Goal: Information Seeking & Learning: Learn about a topic

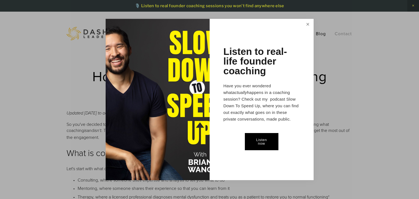
click at [307, 27] on link "Close" at bounding box center [308, 25] width 10 height 10
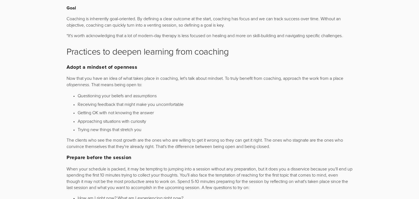
scroll to position [373, 0]
click at [89, 119] on p "Approaching situations with curiosity" at bounding box center [215, 121] width 275 height 6
click at [94, 120] on p "Approaching situations with curiosity" at bounding box center [215, 121] width 275 height 6
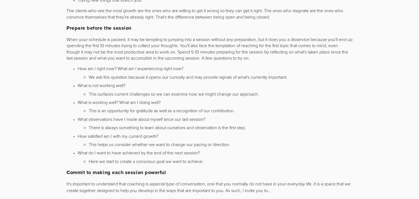
scroll to position [507, 0]
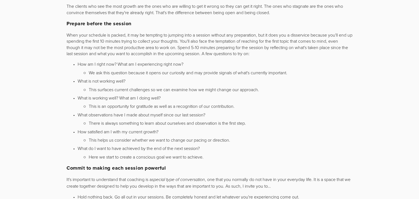
drag, startPoint x: 209, startPoint y: 155, endPoint x: 76, endPoint y: 60, distance: 162.5
click at [76, 61] on ul "How am I right now? What am I experiencing right now? We ask this question beca…" at bounding box center [210, 110] width 286 height 99
copy ul "How am I right now? What am I experiencing right now? We ask this question beca…"
click at [111, 70] on p "We ask this question because it opens our curiosity and may provide signals of …" at bounding box center [221, 73] width 264 height 6
click at [115, 88] on p "This surfaces current challenges so we can examine how we might change our appr…" at bounding box center [221, 89] width 264 height 6
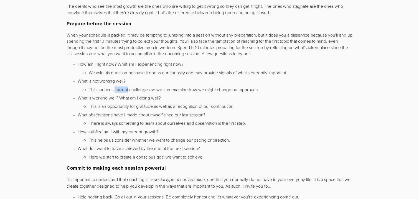
click at [115, 88] on p "This surfaces current challenges so we can examine how we might change our appr…" at bounding box center [221, 89] width 264 height 6
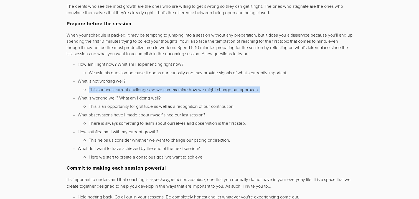
click at [115, 88] on p "This surfaces current challenges so we can examine how we might change our appr…" at bounding box center [221, 89] width 264 height 6
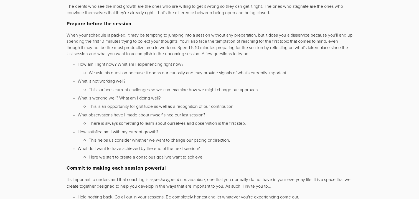
click at [117, 80] on p "What is not working well?" at bounding box center [215, 81] width 275 height 6
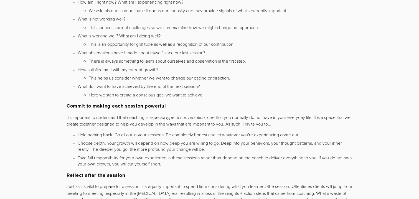
scroll to position [572, 0]
